Goal: Task Accomplishment & Management: Complete application form

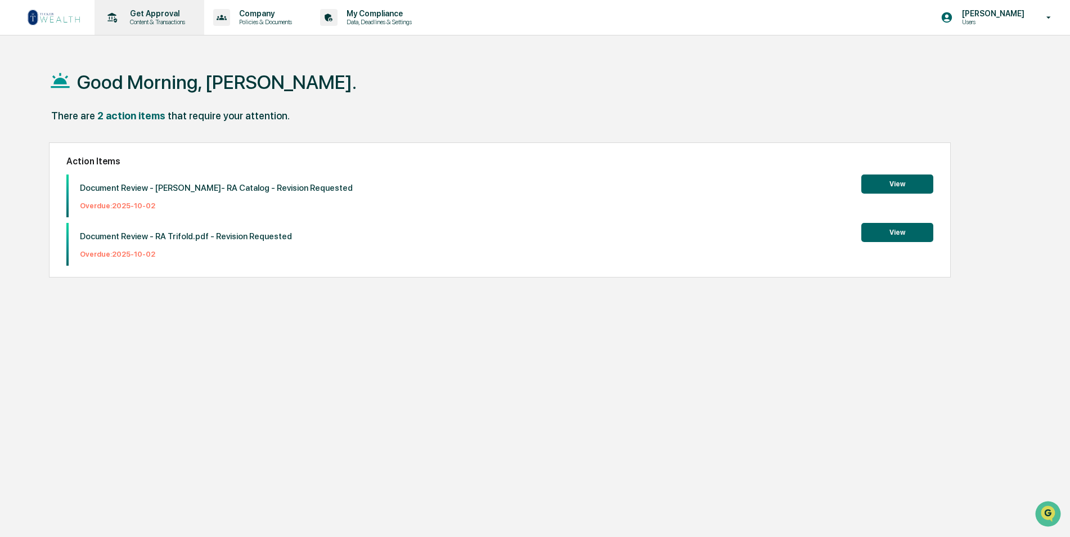
click at [150, 15] on p "Get Approval" at bounding box center [156, 13] width 70 height 9
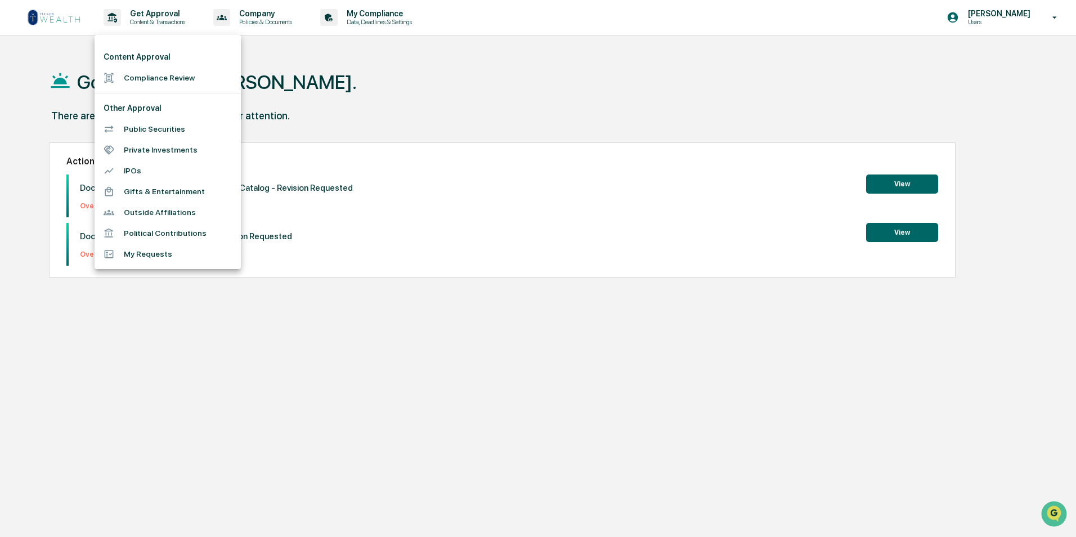
click at [181, 78] on li "Compliance Review" at bounding box center [168, 78] width 146 height 21
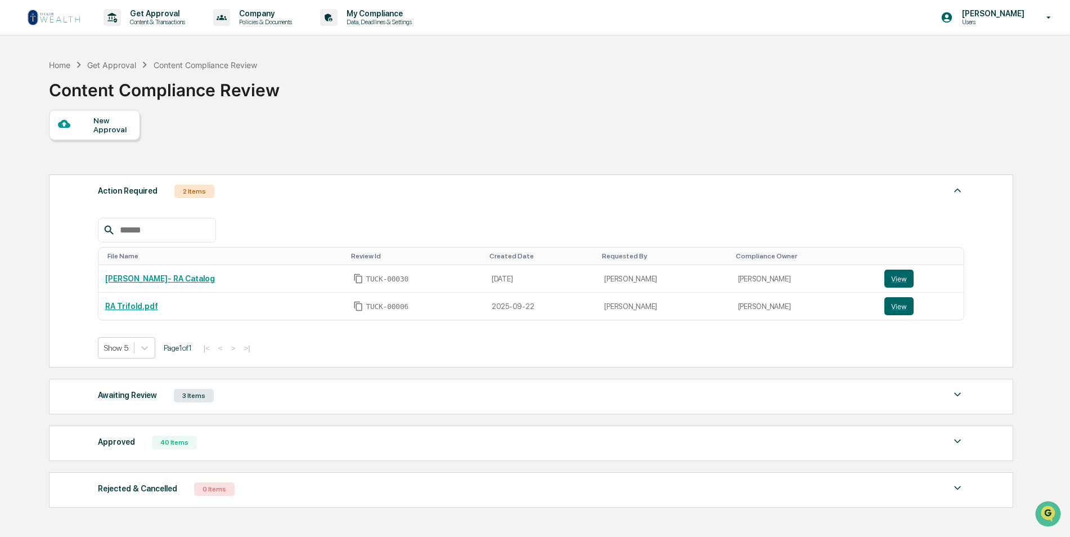
click at [81, 131] on div at bounding box center [75, 125] width 35 height 14
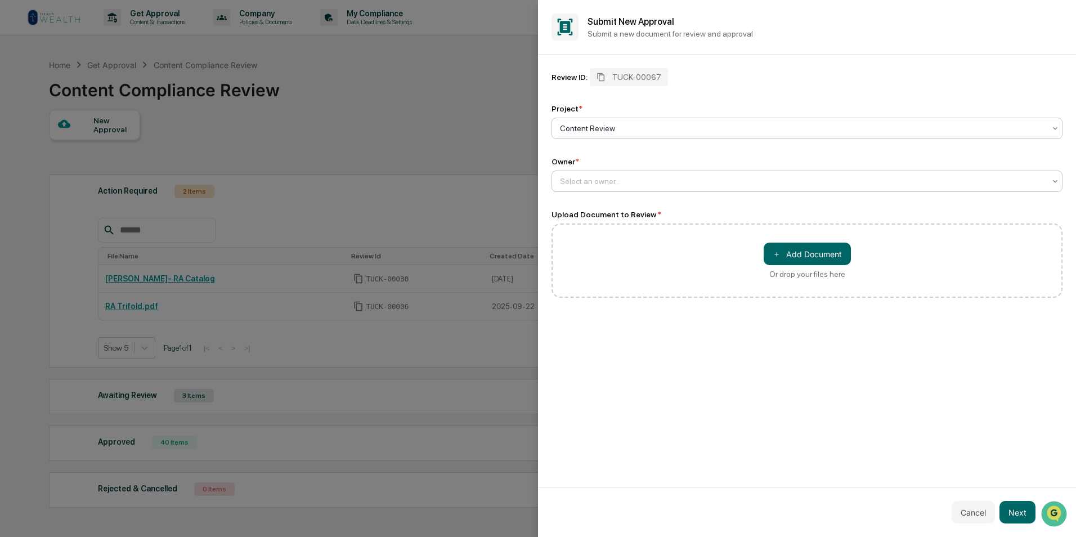
click at [617, 177] on div at bounding box center [802, 181] width 485 height 11
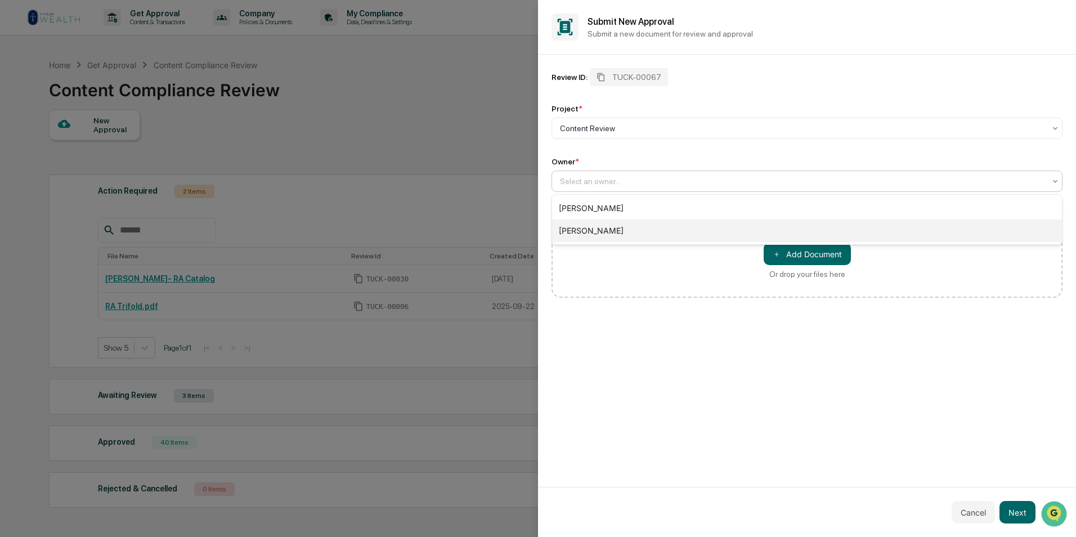
click at [618, 223] on div "[PERSON_NAME]" at bounding box center [807, 230] width 510 height 23
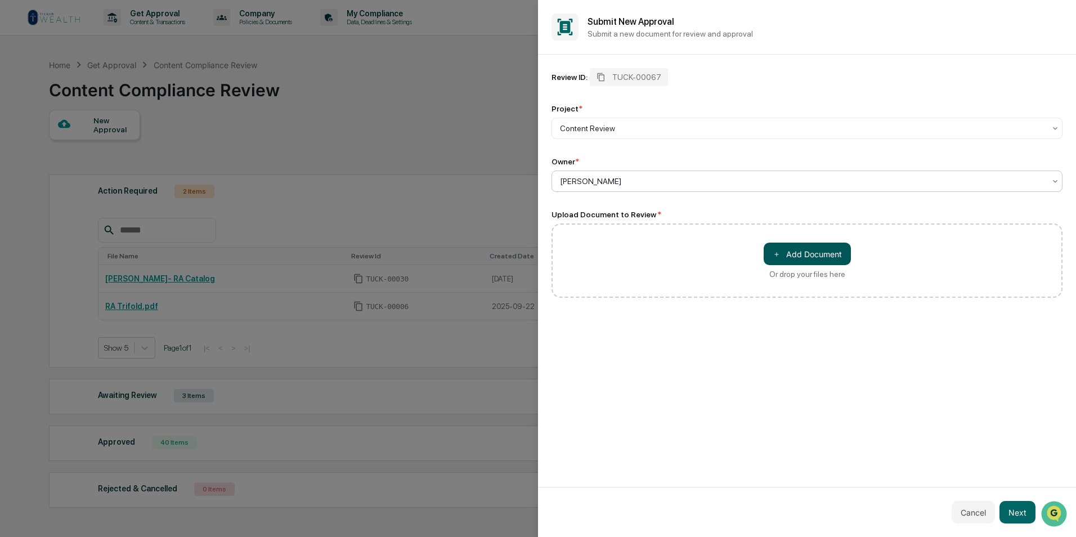
click at [800, 257] on button "＋ Add Document" at bounding box center [806, 253] width 87 height 23
click at [1011, 512] on button "Next" at bounding box center [1017, 512] width 36 height 23
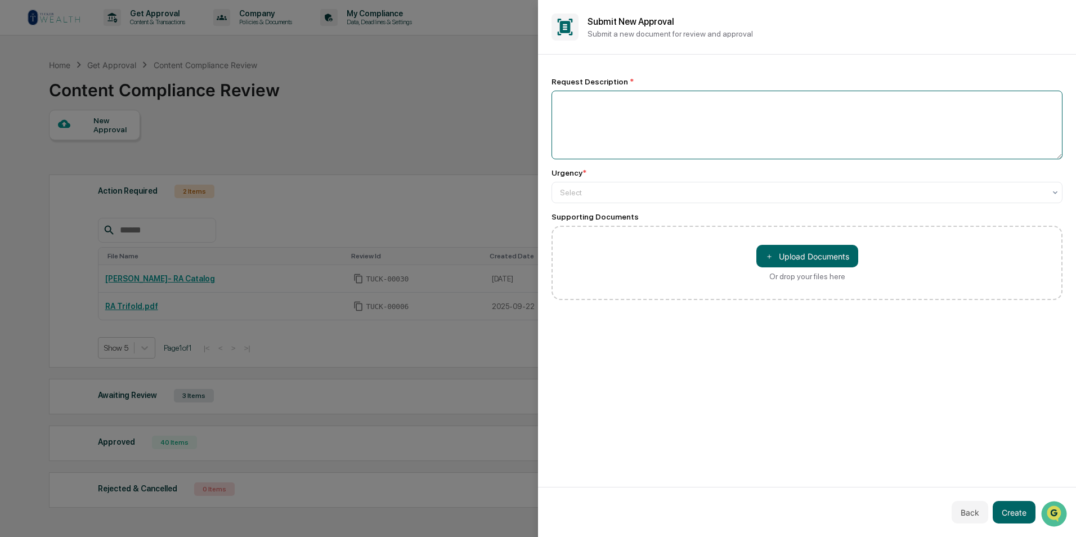
click at [575, 129] on textarea at bounding box center [806, 125] width 511 height 69
type textarea "**********"
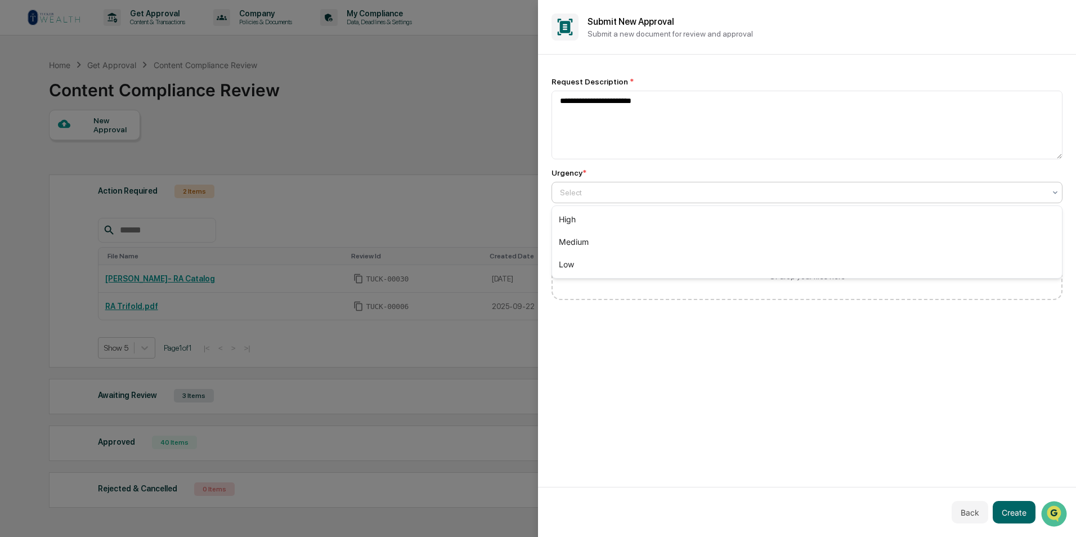
click at [621, 195] on div at bounding box center [802, 192] width 485 height 11
click at [591, 264] on div "Low" at bounding box center [807, 264] width 510 height 23
click at [1020, 518] on button "Create" at bounding box center [1013, 512] width 43 height 23
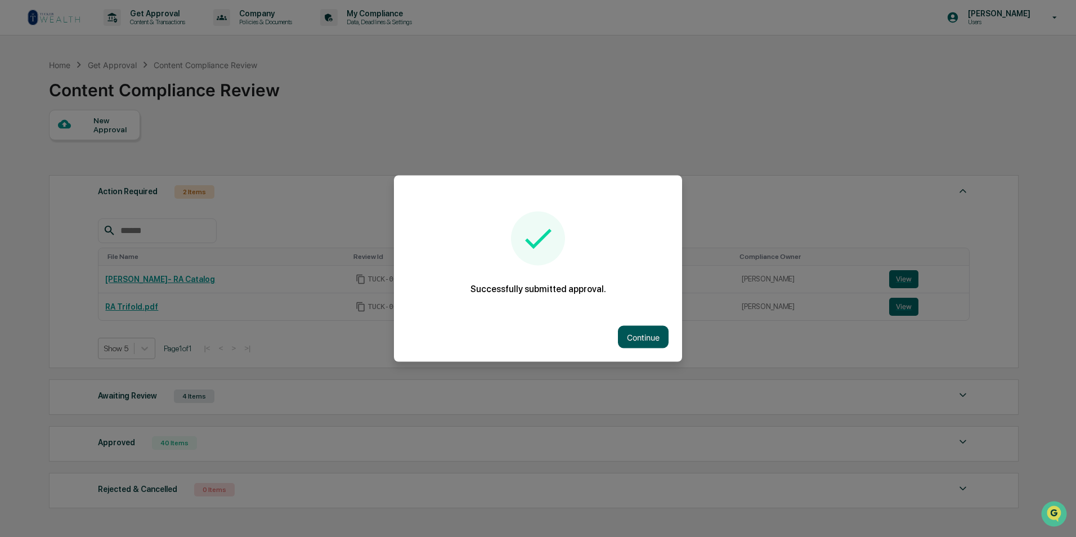
click at [633, 329] on button "Continue" at bounding box center [643, 337] width 51 height 23
